Goal: Task Accomplishment & Management: Use online tool/utility

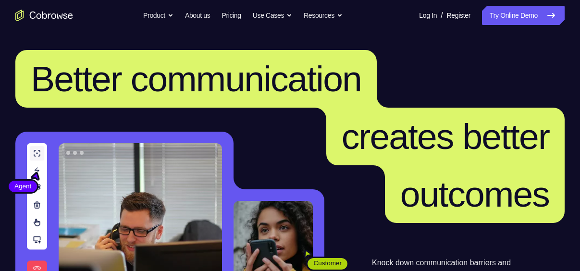
click at [498, 13] on link "Try Online Demo" at bounding box center [523, 15] width 83 height 19
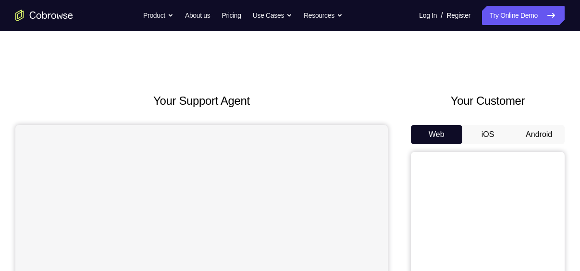
click at [538, 129] on button "Android" at bounding box center [539, 134] width 51 height 19
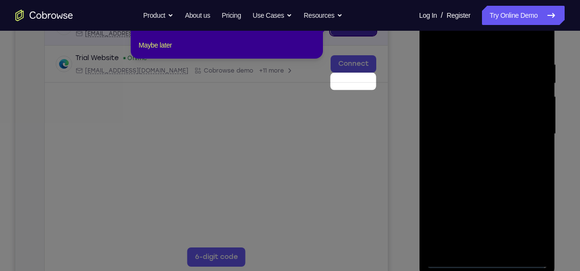
scroll to position [112, 0]
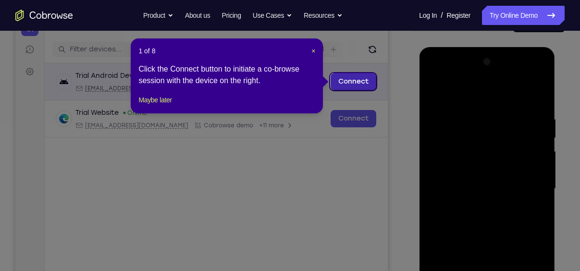
click at [363, 78] on link "Connect" at bounding box center [354, 81] width 46 height 17
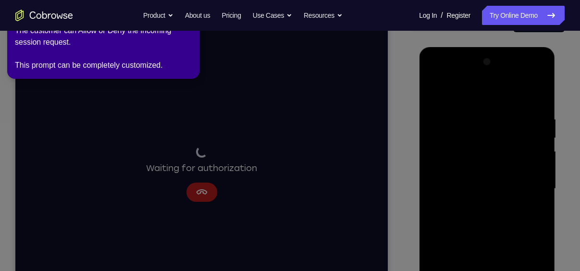
click at [197, 185] on icon at bounding box center [291, 133] width 591 height 275
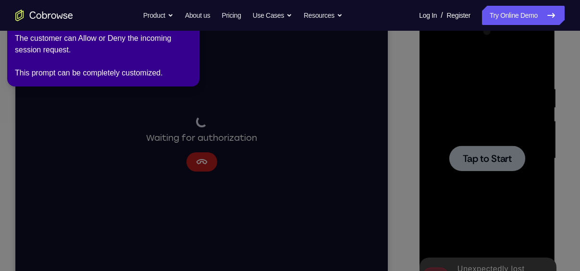
scroll to position [149, 0]
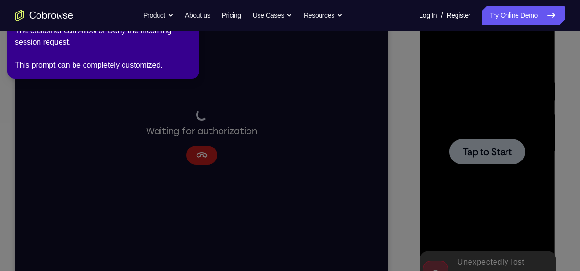
click at [512, 159] on icon at bounding box center [291, 133] width 591 height 275
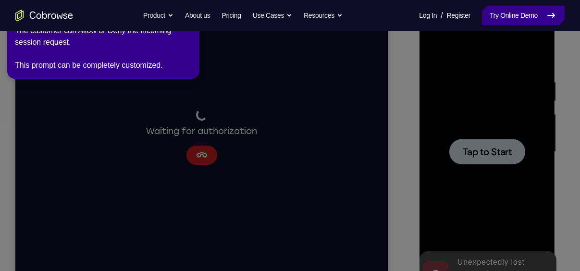
click at [530, 13] on link "Try Online Demo" at bounding box center [523, 15] width 83 height 19
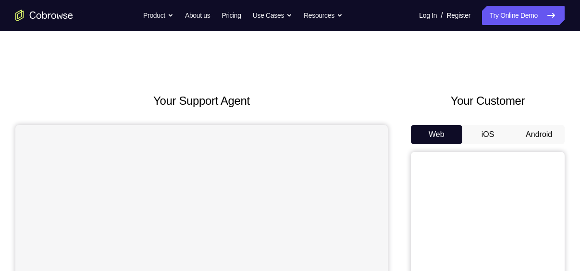
click at [551, 135] on button "Android" at bounding box center [539, 134] width 51 height 19
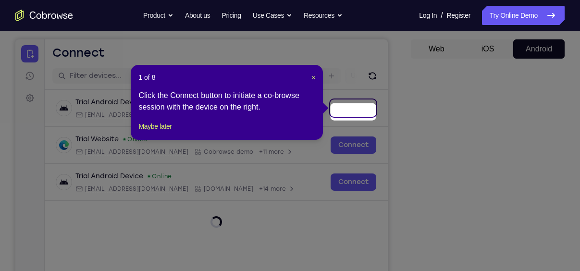
scroll to position [80, 0]
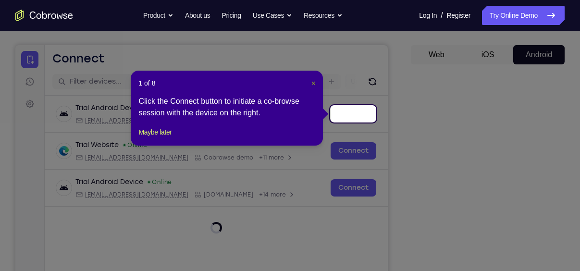
click at [314, 81] on span "×" at bounding box center [314, 83] width 4 height 8
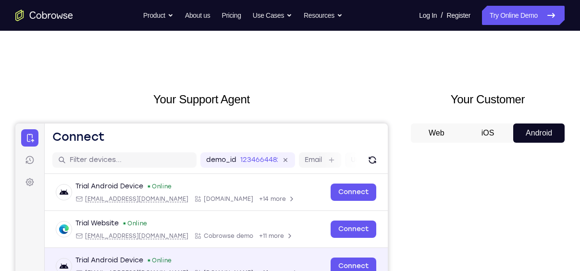
scroll to position [0, 0]
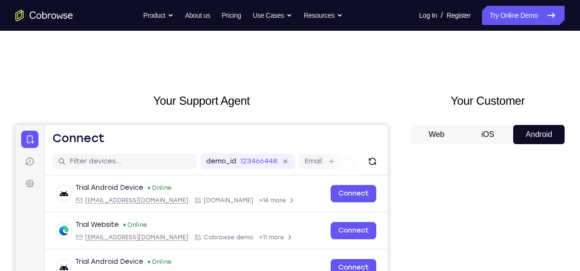
click at [489, 134] on button "iOS" at bounding box center [488, 134] width 51 height 19
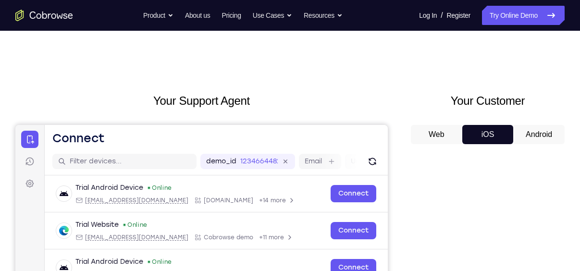
click at [445, 130] on button "Web" at bounding box center [436, 134] width 51 height 19
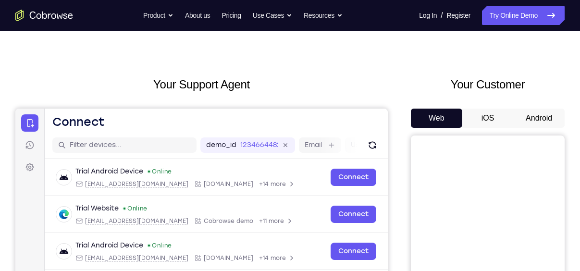
scroll to position [13, 0]
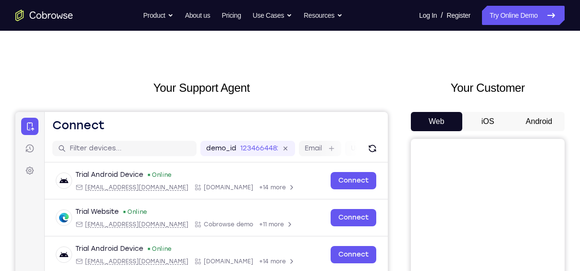
click at [546, 125] on button "Android" at bounding box center [539, 121] width 51 height 19
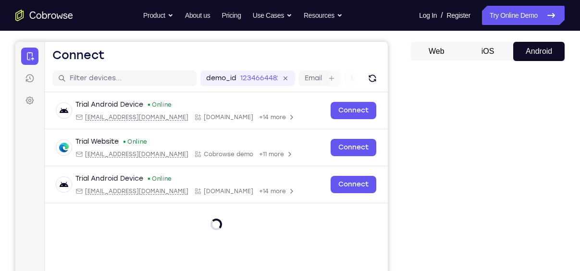
scroll to position [66, 0]
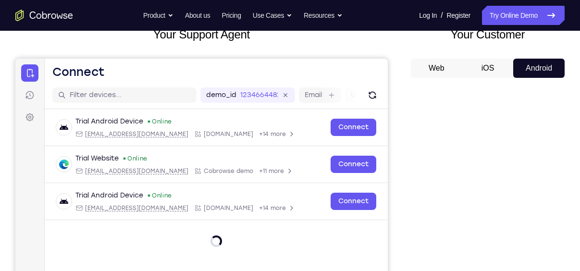
click at [488, 68] on button "iOS" at bounding box center [488, 68] width 51 height 19
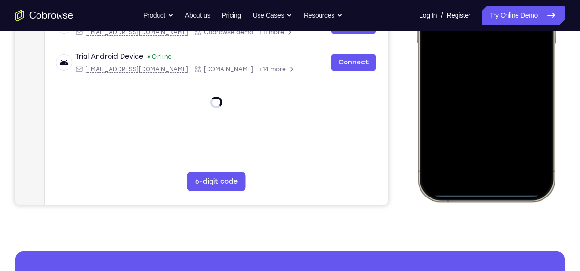
scroll to position [251, 0]
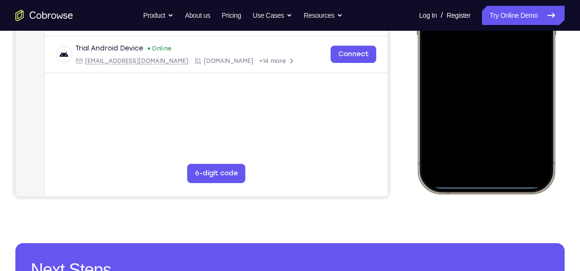
drag, startPoint x: 482, startPoint y: 183, endPoint x: 468, endPoint y: 131, distance: 54.2
click at [468, 131] on div at bounding box center [486, 51] width 126 height 275
click at [493, 187] on div at bounding box center [486, 51] width 126 height 275
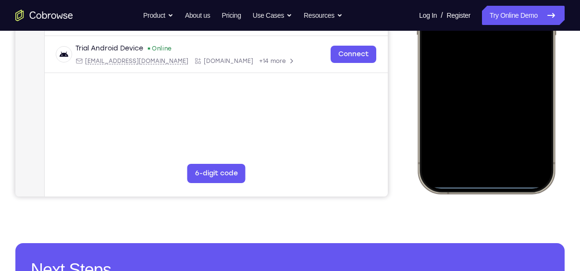
click at [493, 187] on div at bounding box center [486, 51] width 126 height 275
drag, startPoint x: 493, startPoint y: 187, endPoint x: 466, endPoint y: 87, distance: 103.6
click at [466, 87] on div at bounding box center [486, 51] width 126 height 275
click at [487, 181] on div at bounding box center [486, 51] width 126 height 275
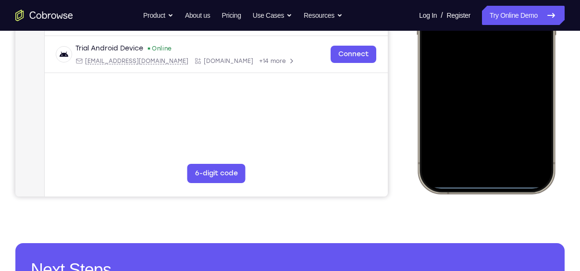
click at [490, 185] on div at bounding box center [486, 51] width 126 height 275
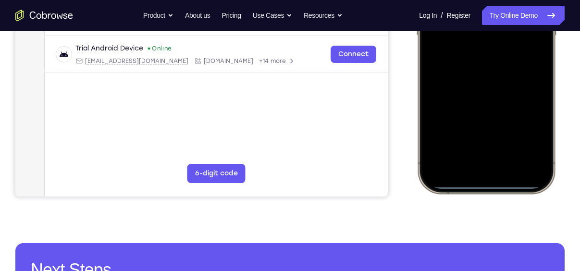
click at [490, 185] on div at bounding box center [486, 51] width 126 height 275
drag, startPoint x: 490, startPoint y: 185, endPoint x: 498, endPoint y: 87, distance: 98.0
click at [498, 87] on div at bounding box center [486, 51] width 126 height 275
drag, startPoint x: 483, startPoint y: 183, endPoint x: 477, endPoint y: 134, distance: 49.9
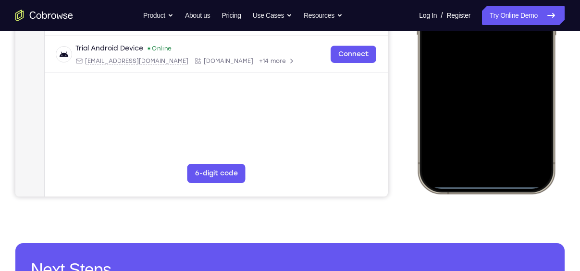
click at [477, 134] on div at bounding box center [486, 51] width 126 height 275
drag, startPoint x: 487, startPoint y: 185, endPoint x: 481, endPoint y: 129, distance: 55.6
click at [481, 129] on div at bounding box center [486, 51] width 126 height 275
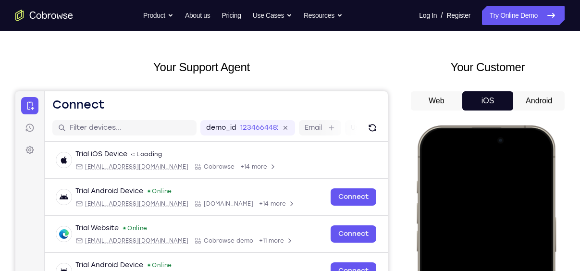
scroll to position [20, 0]
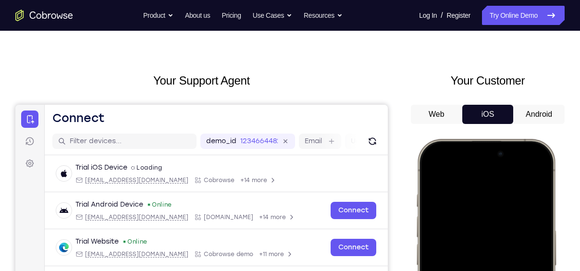
click at [276, 147] on button "Android" at bounding box center [274, 149] width 2 height 4
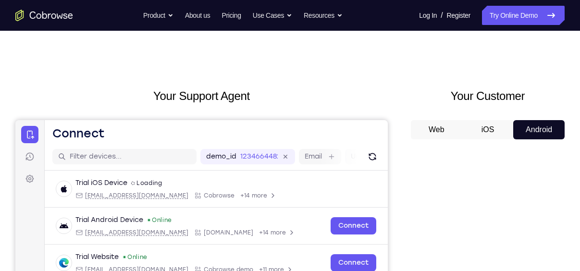
scroll to position [0, 0]
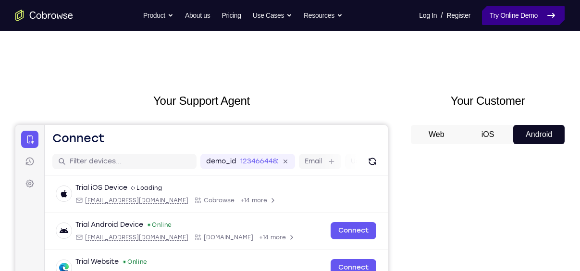
click at [528, 20] on link "Try Online Demo" at bounding box center [523, 15] width 83 height 19
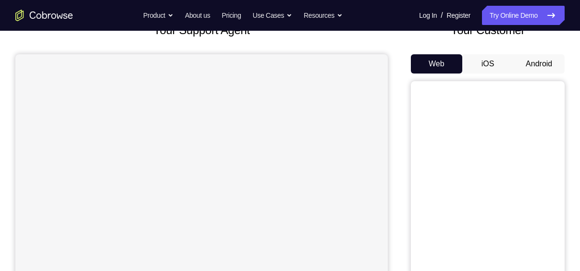
scroll to position [72, 0]
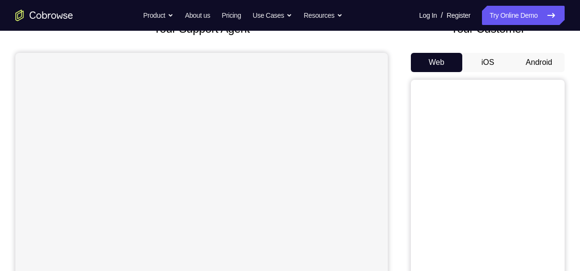
click at [549, 62] on button "Android" at bounding box center [539, 62] width 51 height 19
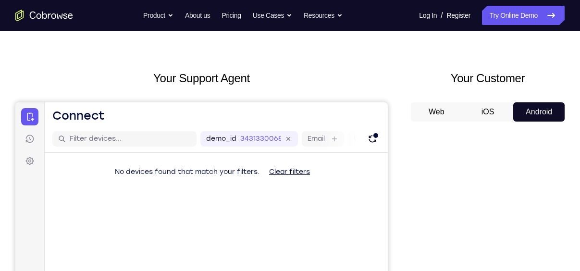
scroll to position [22, 0]
click at [486, 113] on button "iOS" at bounding box center [488, 112] width 51 height 19
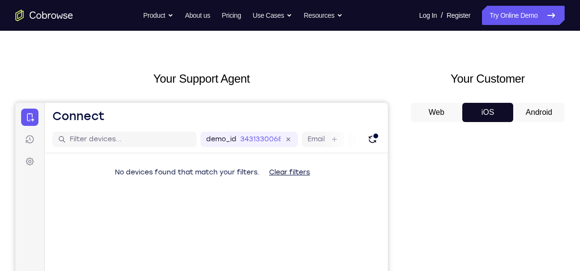
click at [432, 108] on button "Web" at bounding box center [436, 112] width 51 height 19
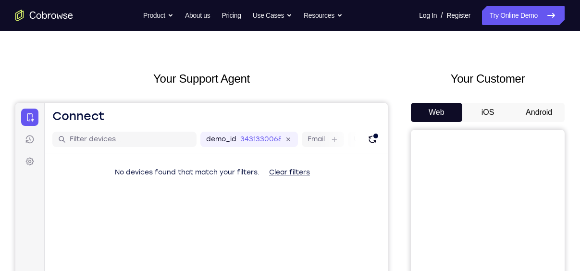
click at [531, 112] on button "Android" at bounding box center [539, 112] width 51 height 19
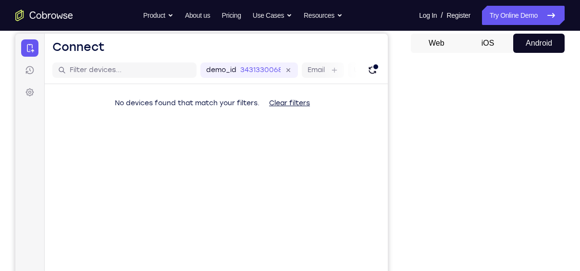
scroll to position [0, 0]
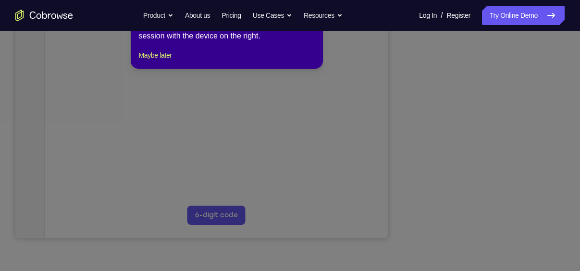
scroll to position [209, 0]
click at [483, 220] on icon at bounding box center [294, 123] width 588 height 296
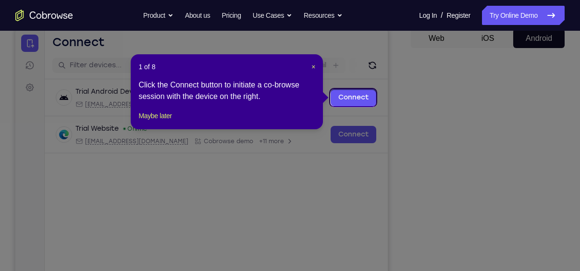
scroll to position [92, 0]
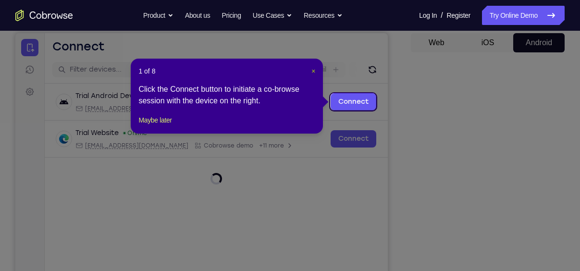
click at [313, 69] on div "1 of 8 × Click the Connect button to initiate a co-browse session with the devi…" at bounding box center [227, 96] width 192 height 75
drag, startPoint x: 313, startPoint y: 69, endPoint x: 297, endPoint y: 36, distance: 36.6
click at [313, 69] on span "×" at bounding box center [314, 71] width 4 height 8
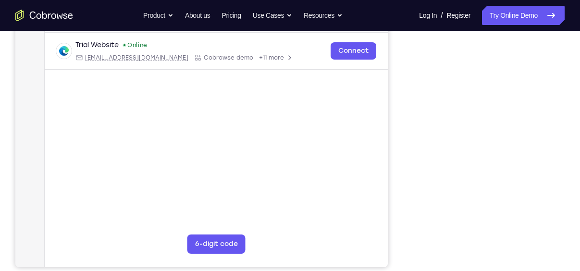
scroll to position [182, 0]
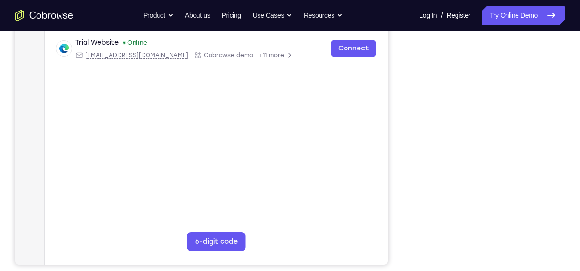
click at [407, 174] on div "Your Support Agent Your Customer Web iOS Android" at bounding box center [290, 87] width 550 height 355
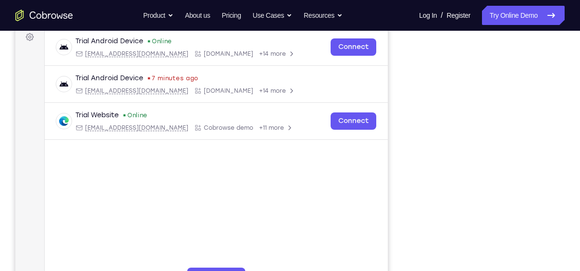
scroll to position [146, 0]
